Goal: Task Accomplishment & Management: Manage account settings

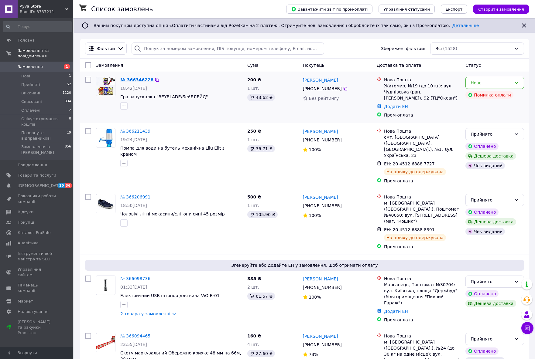
click at [134, 77] on link "№ 366346228" at bounding box center [136, 79] width 33 height 5
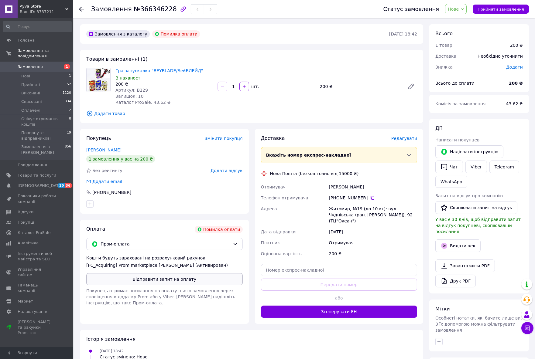
click at [158, 282] on button "Відправити запит на оплату" at bounding box center [164, 279] width 156 height 12
click at [35, 64] on span "Замовлення" at bounding box center [30, 66] width 25 height 5
